Goal: Task Accomplishment & Management: Use online tool/utility

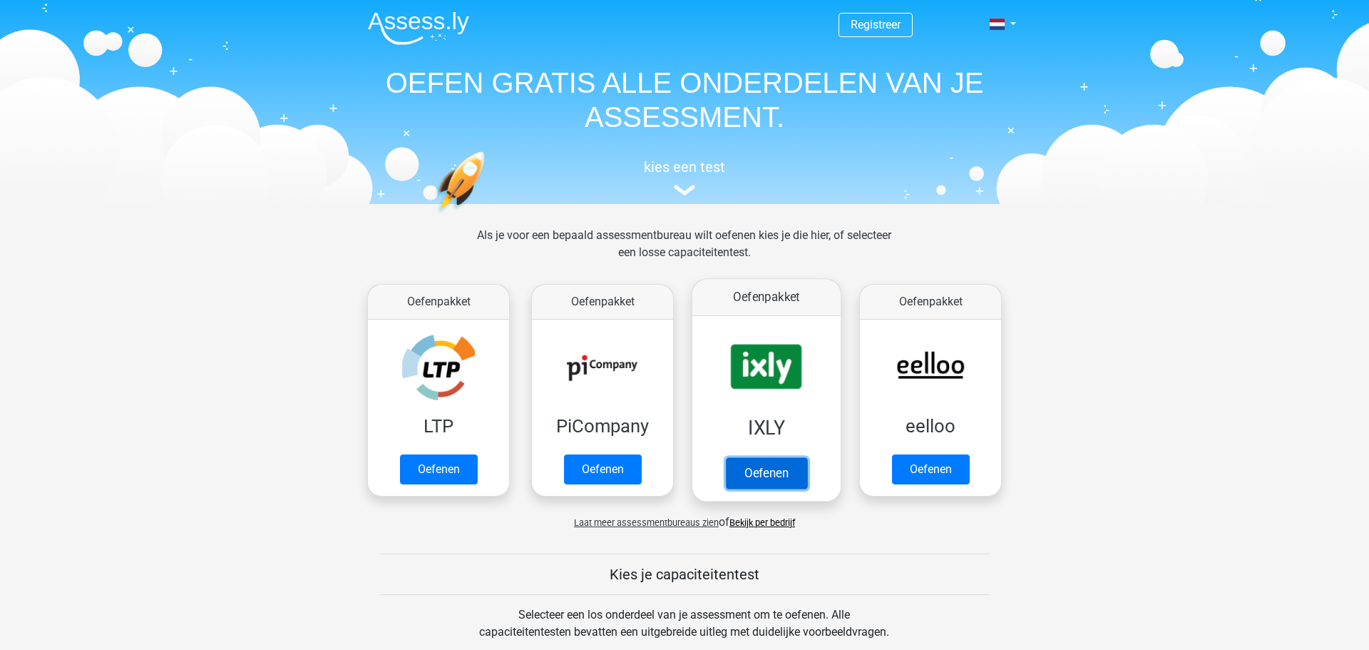
click at [793, 469] on link "Oefenen" at bounding box center [766, 472] width 81 height 31
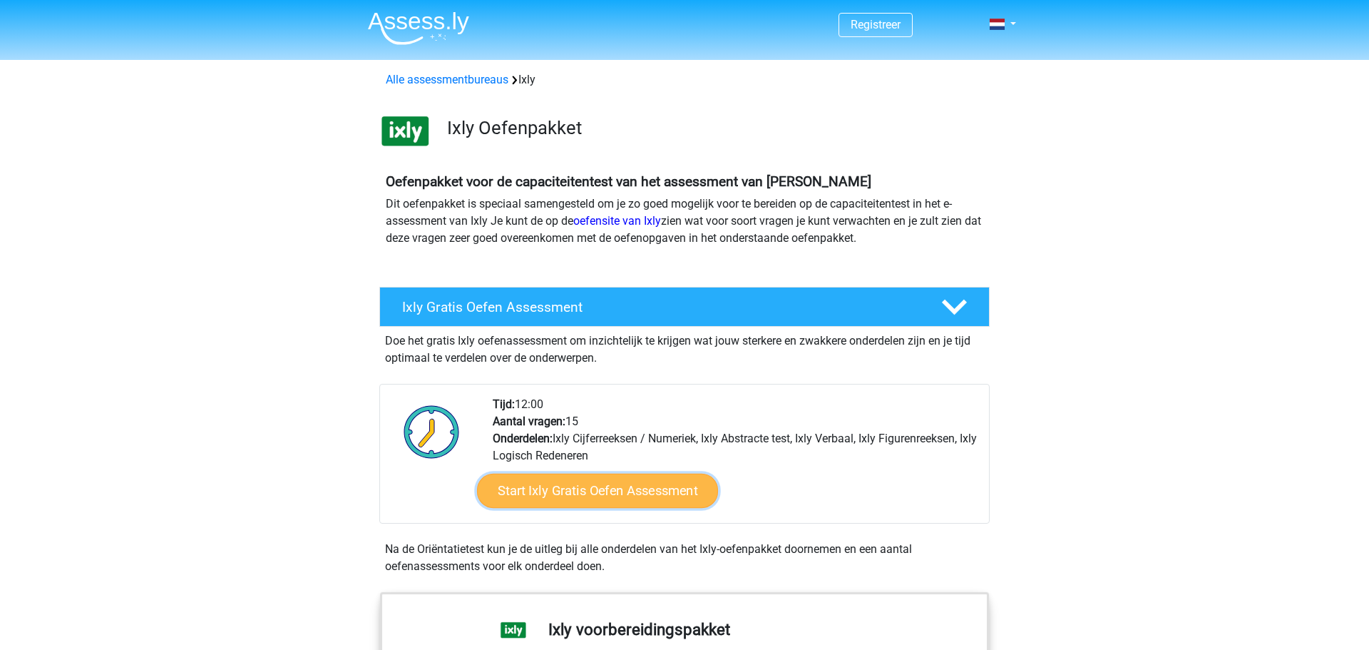
click at [610, 492] on link "Start Ixly Gratis Oefen Assessment" at bounding box center [597, 491] width 241 height 34
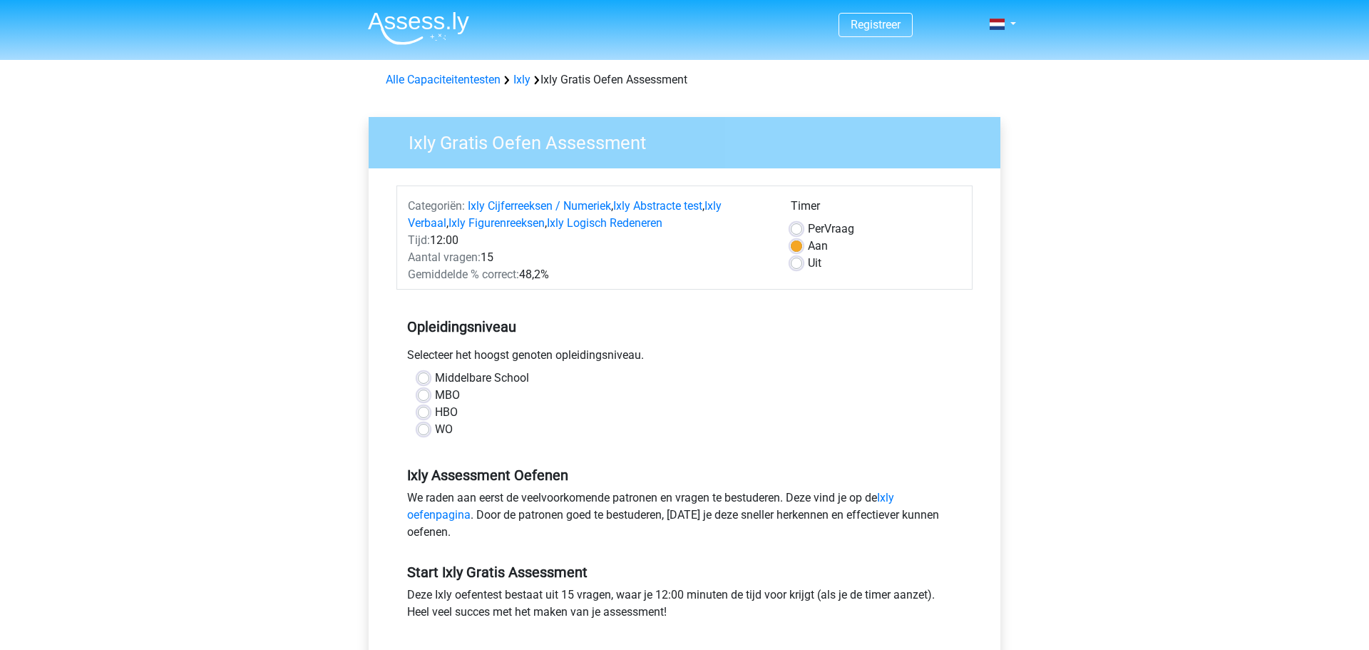
click at [435, 395] on label "MBO" at bounding box center [447, 395] width 25 height 17
click at [418, 395] on input "MBO" at bounding box center [423, 394] width 11 height 14
radio input "true"
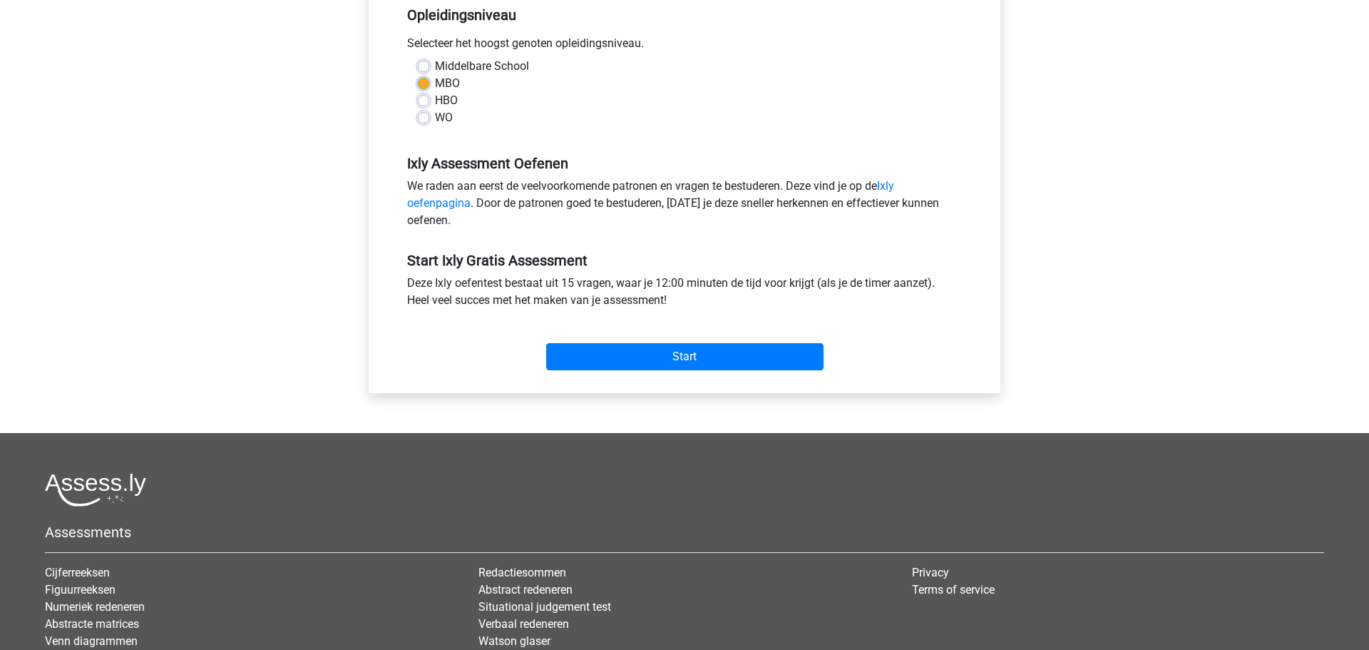
scroll to position [313, 0]
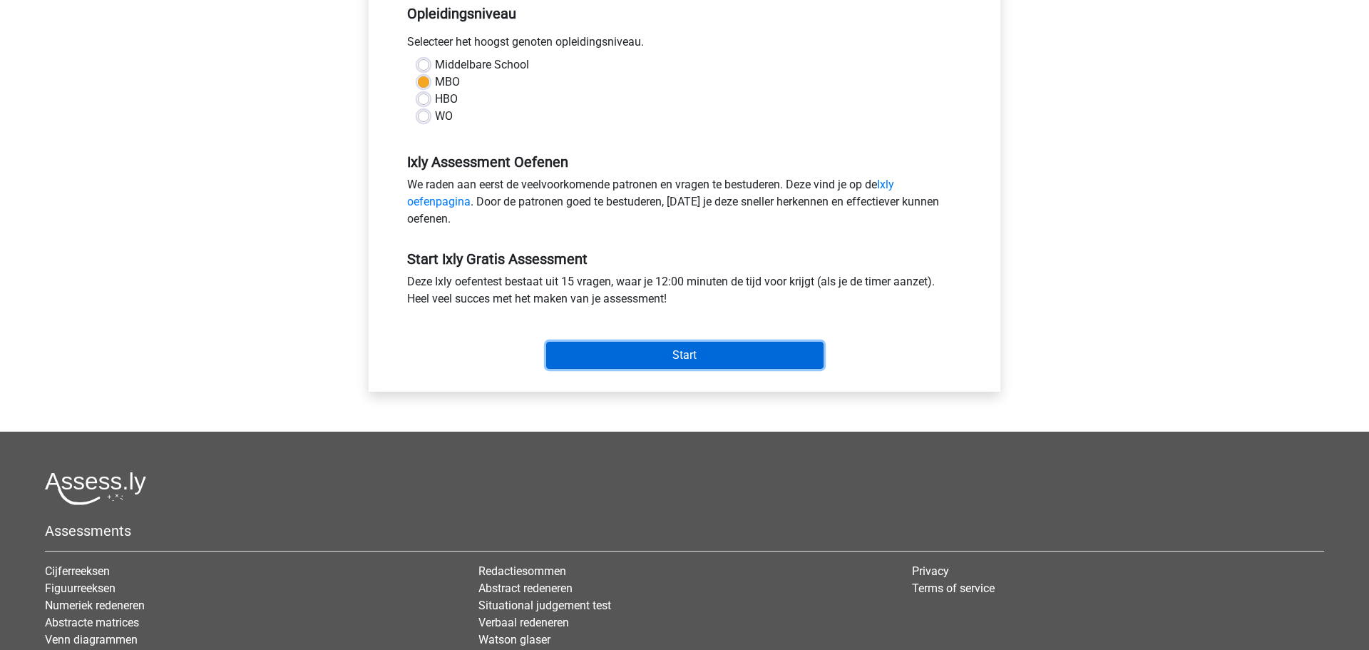
click at [798, 354] on input "Start" at bounding box center [684, 355] width 277 height 27
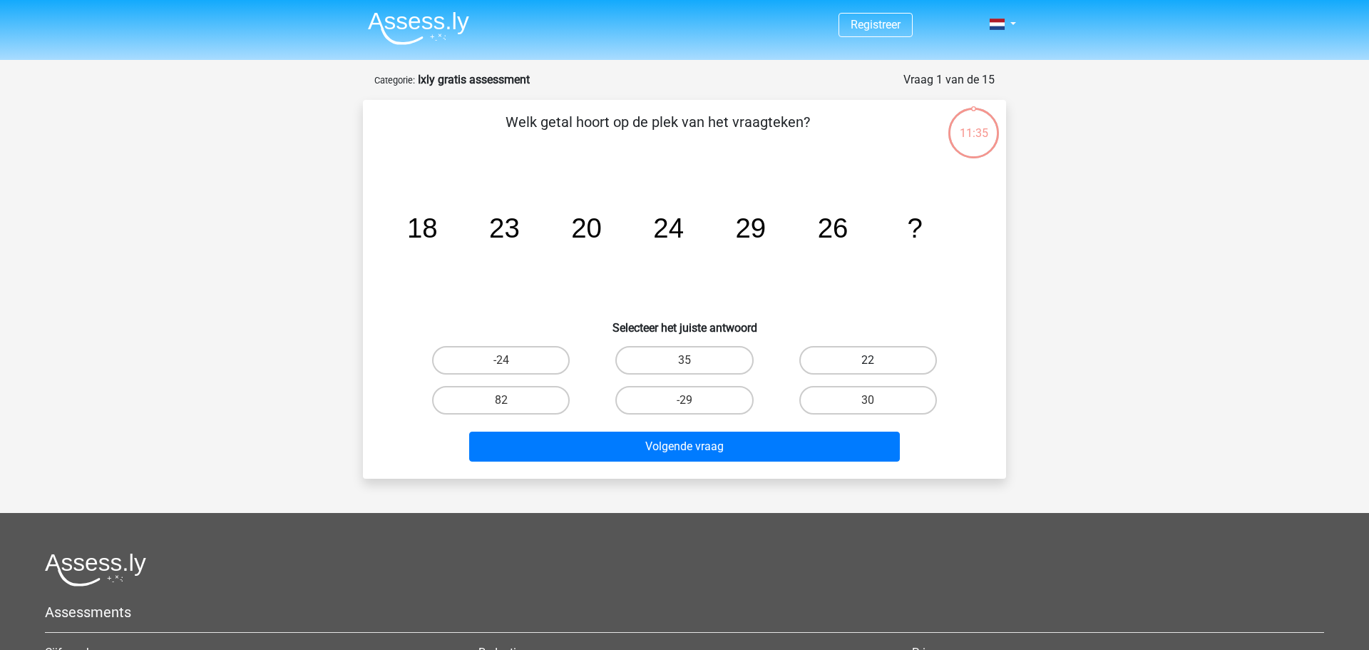
click at [888, 357] on label "22" at bounding box center [869, 360] width 138 height 29
click at [877, 360] on input "22" at bounding box center [872, 364] width 9 height 9
radio input "true"
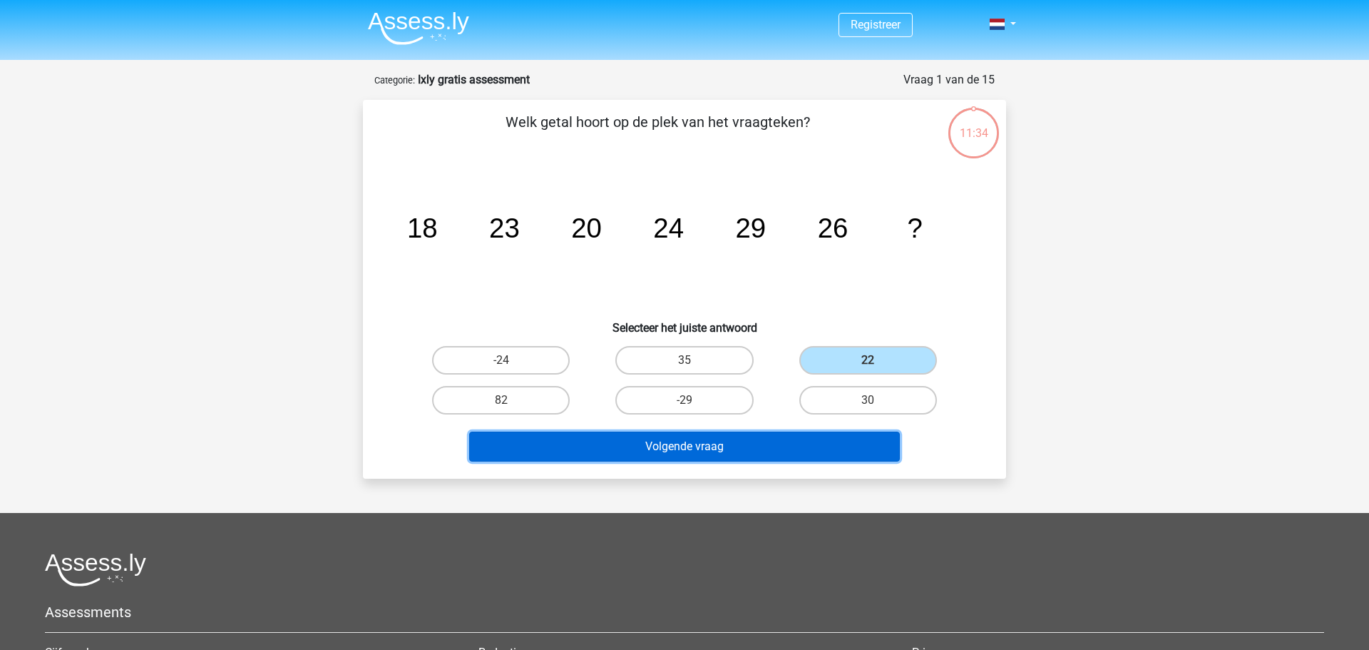
click at [798, 455] on button "Volgende vraag" at bounding box center [685, 447] width 432 height 30
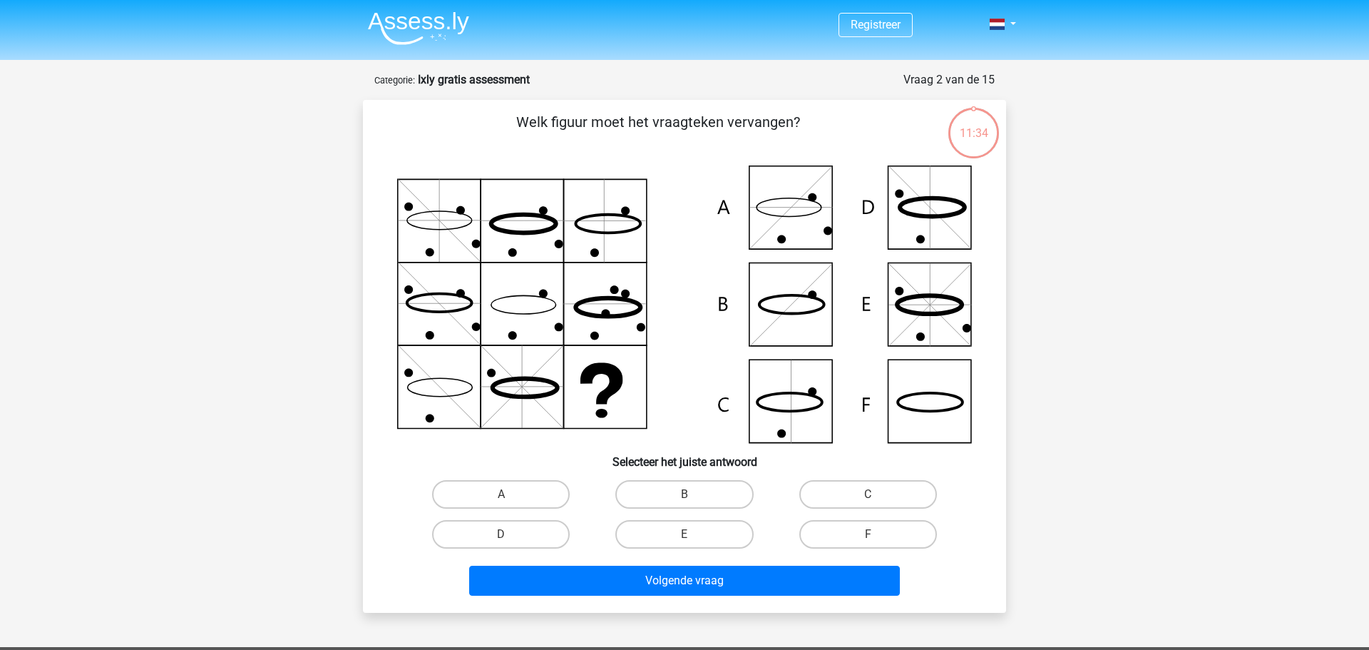
scroll to position [71, 0]
